Goal: Transaction & Acquisition: Purchase product/service

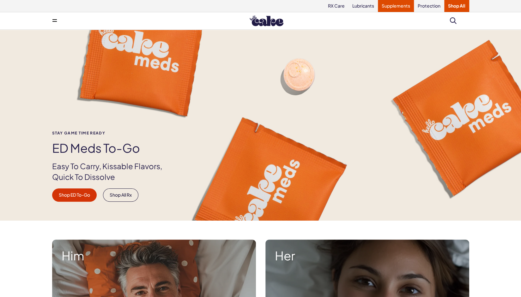
click at [388, 7] on link "Supplements" at bounding box center [396, 6] width 36 height 12
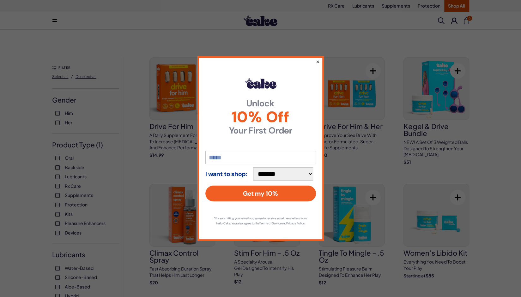
click at [317, 60] on button "×" at bounding box center [317, 62] width 4 height 8
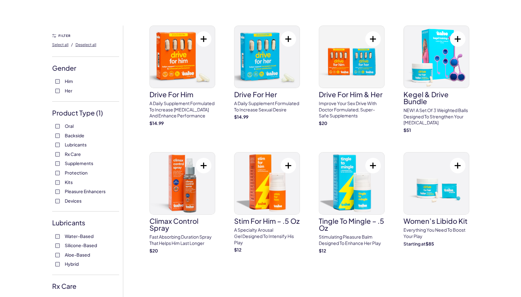
scroll to position [32, 0]
